Goal: Task Accomplishment & Management: Use online tool/utility

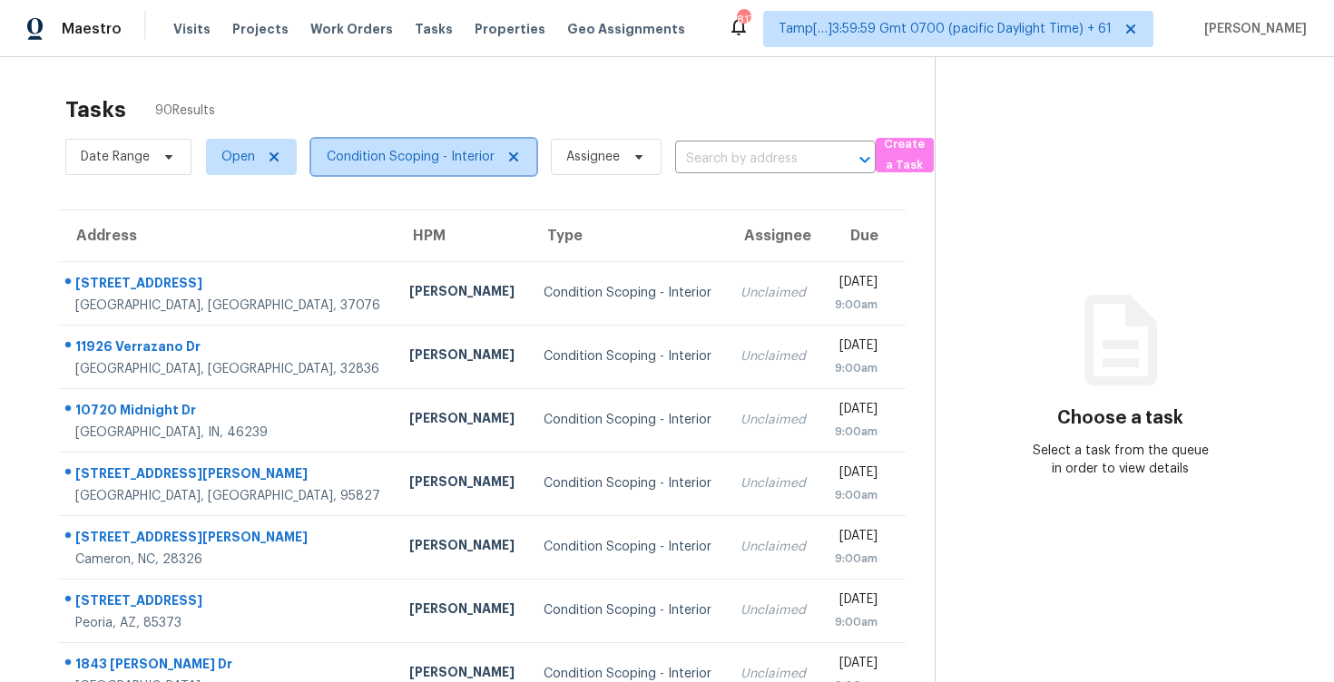
click at [410, 152] on span "Condition Scoping - Interior" at bounding box center [411, 157] width 168 height 18
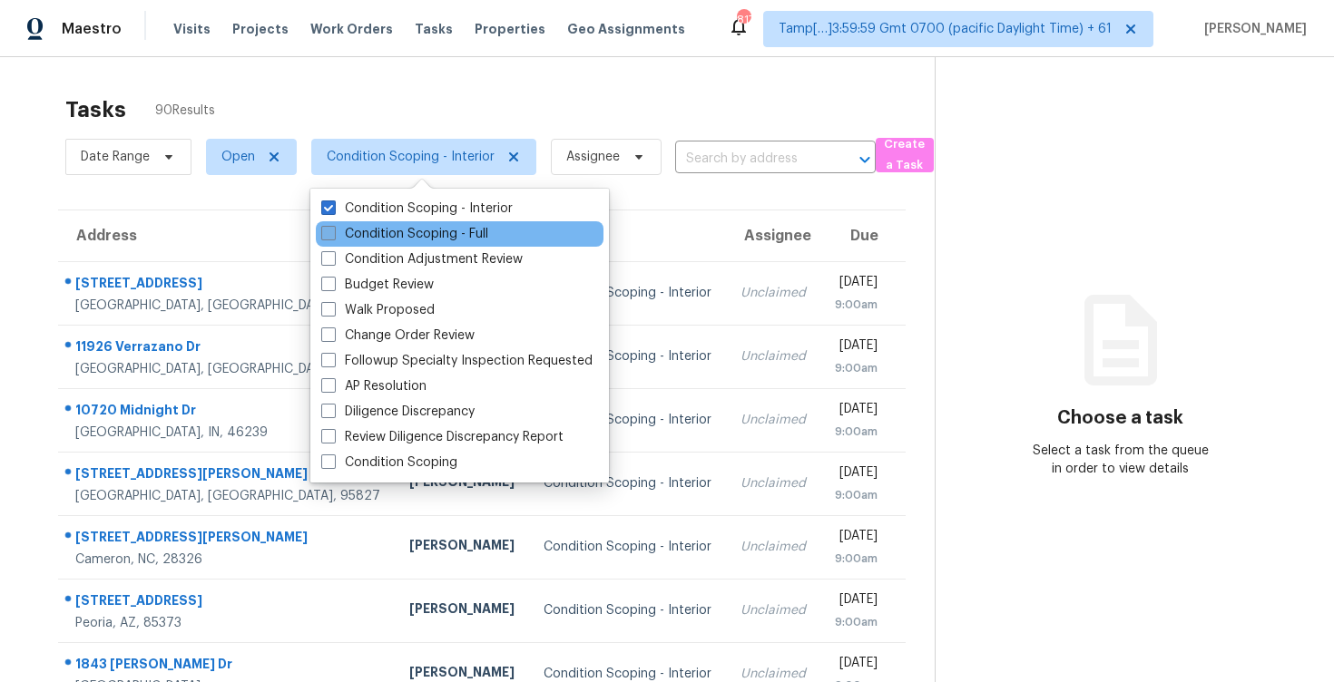
click at [395, 232] on label "Condition Scoping - Full" at bounding box center [404, 234] width 167 height 18
click at [333, 232] on input "Condition Scoping - Full" at bounding box center [327, 231] width 12 height 12
checkbox input "true"
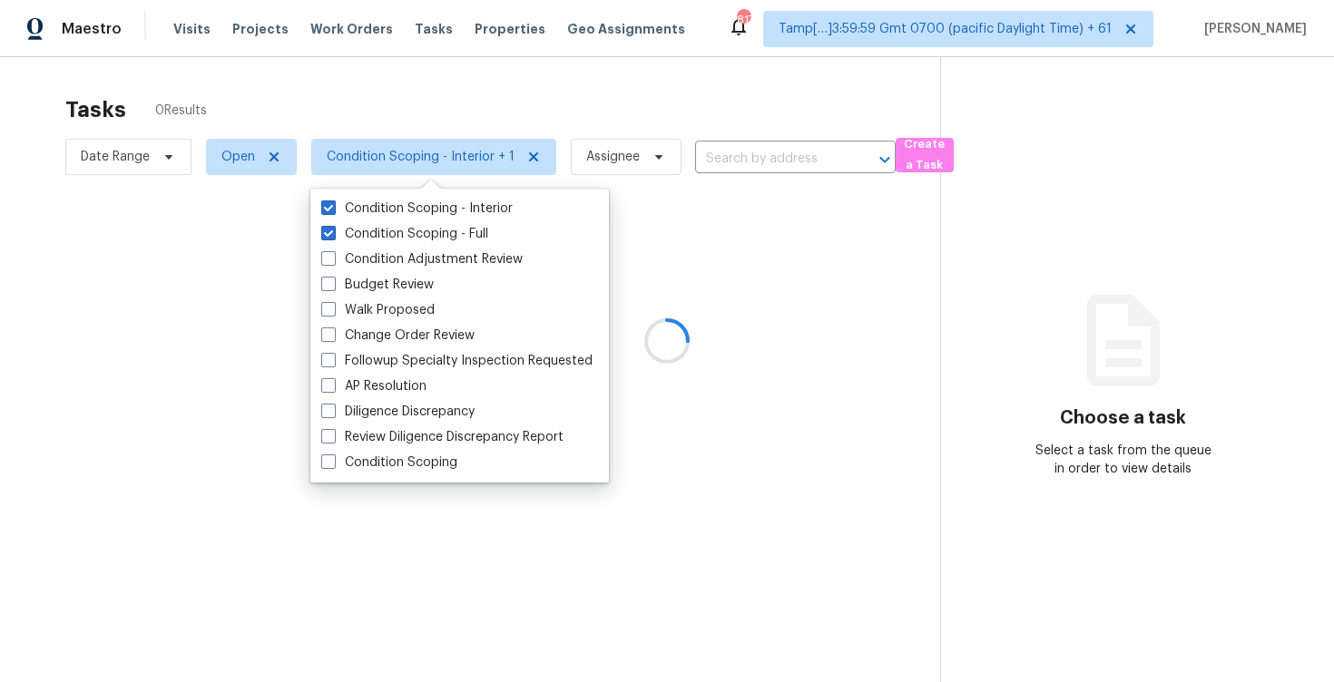
click at [359, 108] on div at bounding box center [667, 341] width 1334 height 682
